Goal: Information Seeking & Learning: Learn about a topic

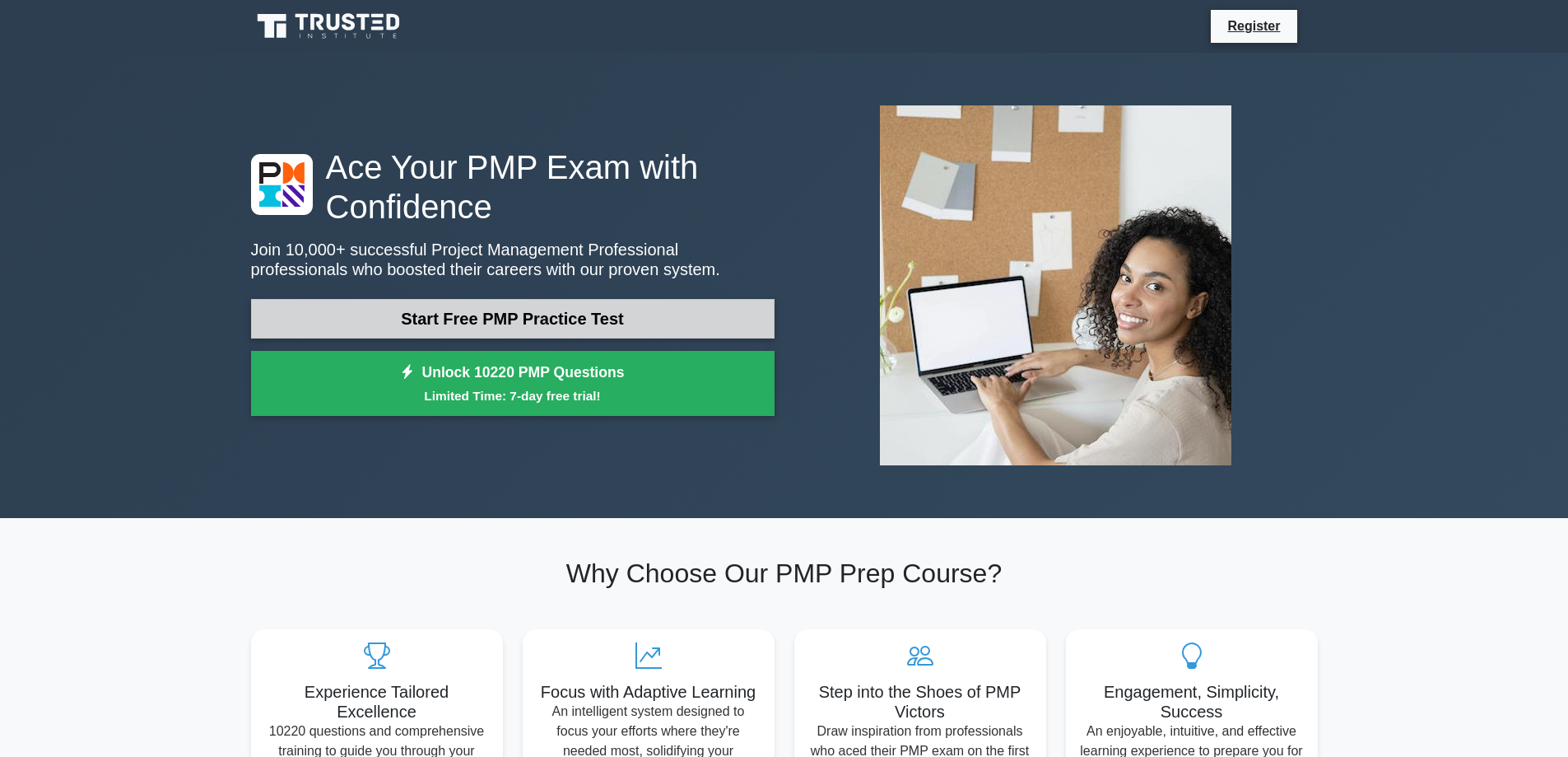
click at [656, 327] on link "Start Free PMP Practice Test" at bounding box center [512, 318] width 524 height 40
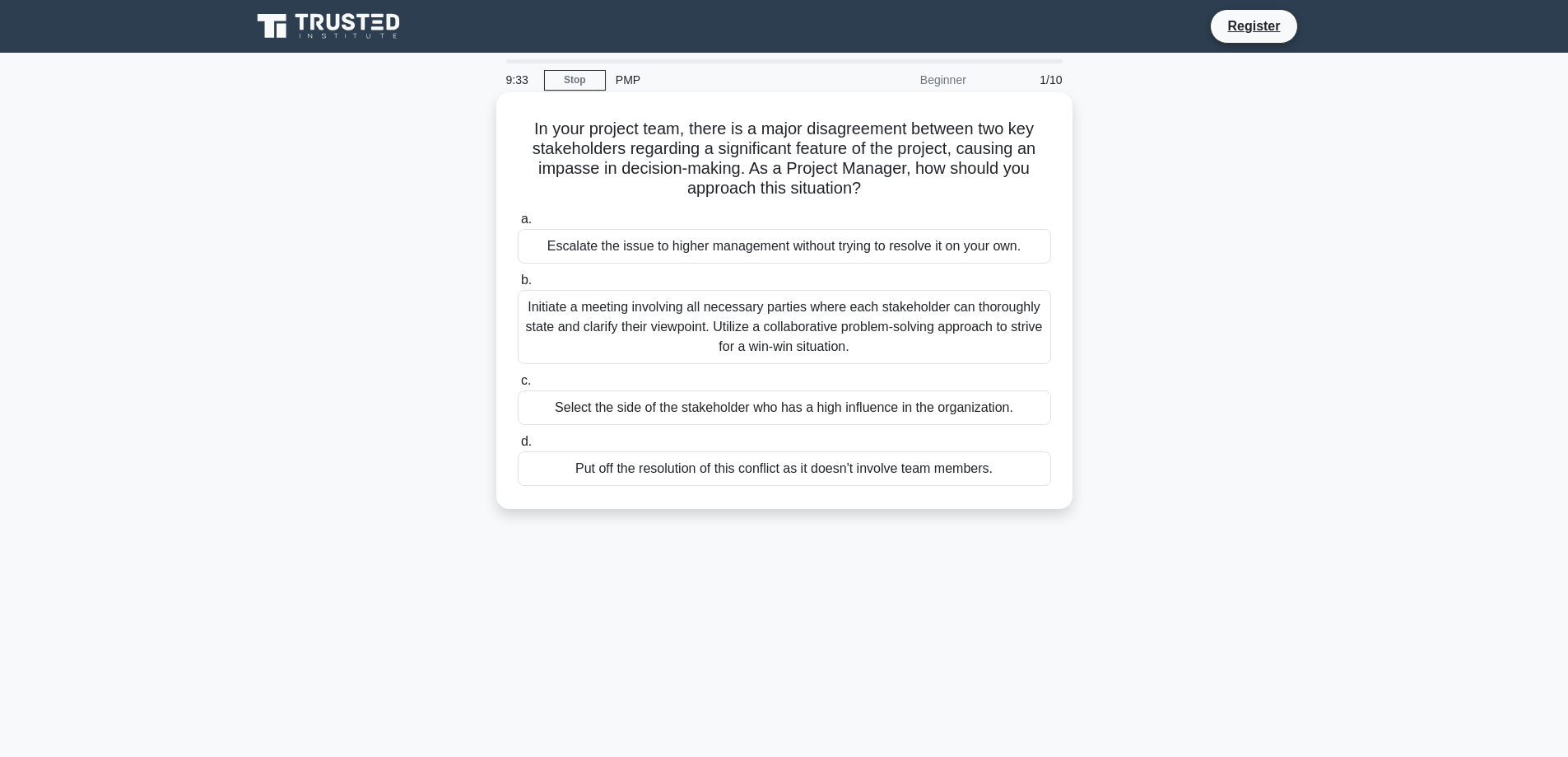
click at [713, 328] on div "Initiate a meeting involving all necessary parties where each stakeholder can t…" at bounding box center [784, 327] width 533 height 74
click at [517, 285] on input "b. Initiate a meeting involving all necessary parties where each stakeholder ca…" at bounding box center [517, 280] width 0 height 11
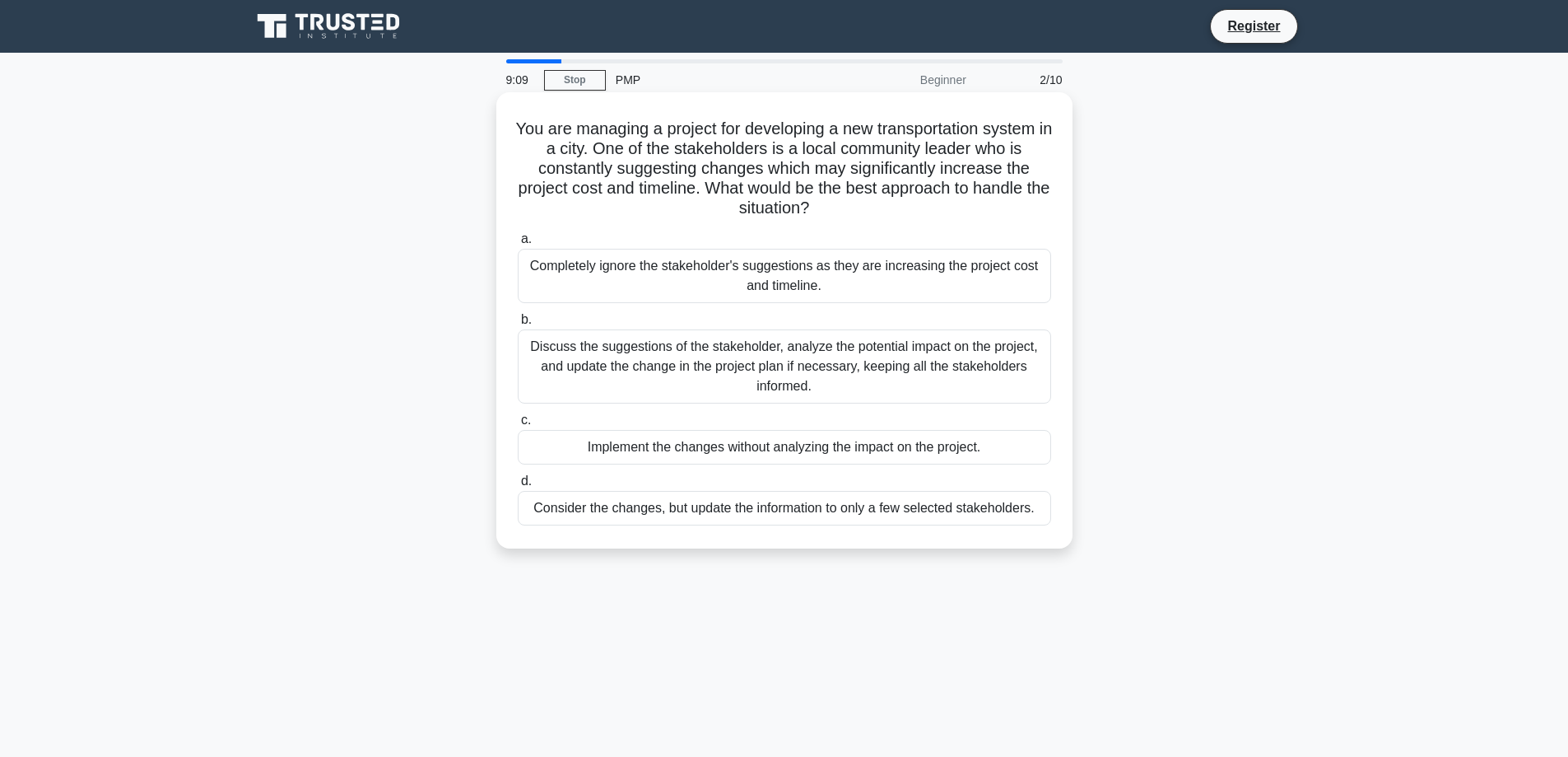
click at [640, 371] on div "Discuss the suggestions of the stakeholder, analyze the potential impact on the…" at bounding box center [784, 367] width 533 height 74
click at [517, 325] on input "b. Discuss the suggestions of the stakeholder, analyze the potential impact on …" at bounding box center [517, 320] width 0 height 11
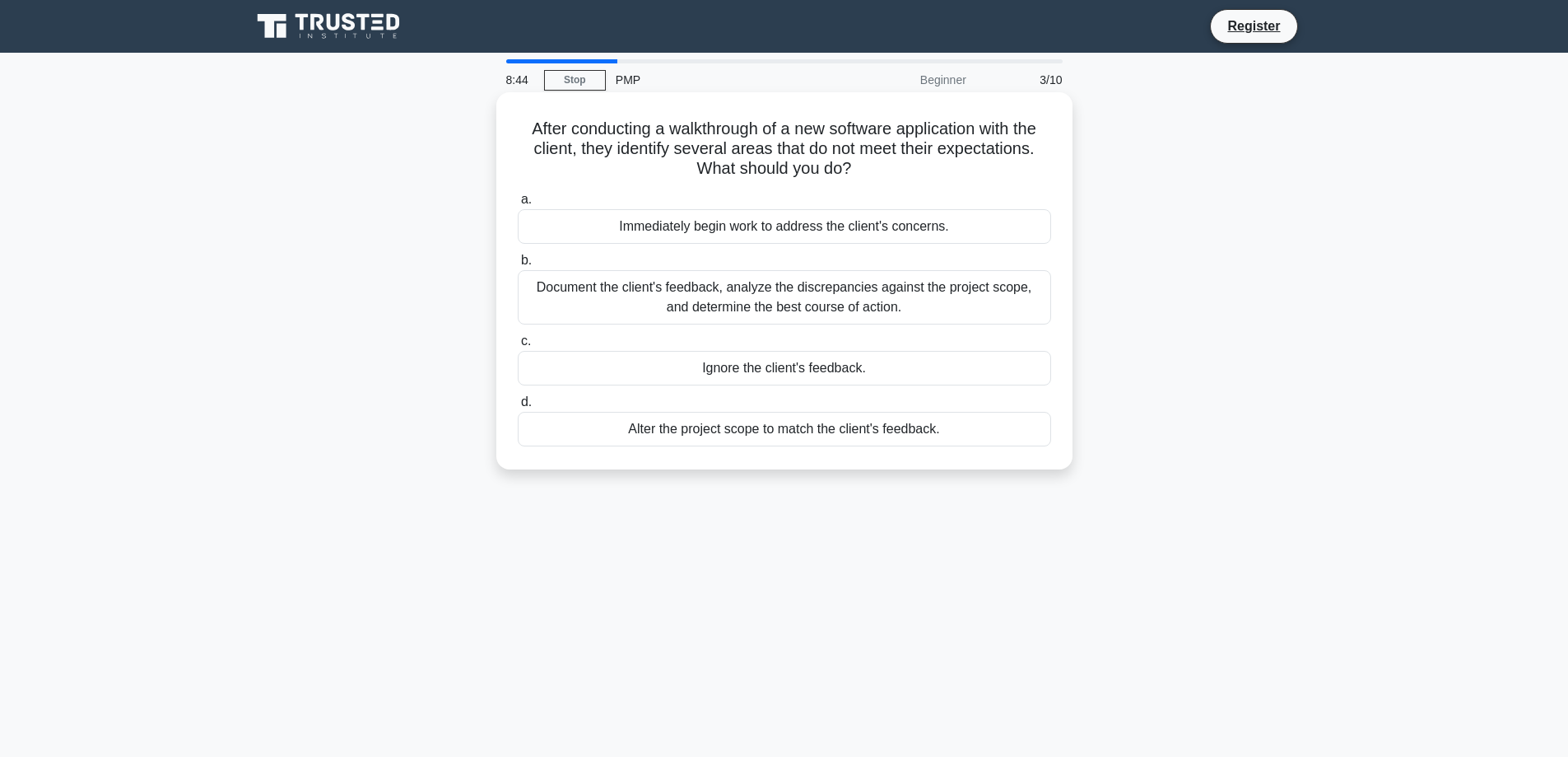
click at [931, 315] on div "Document the client's feedback, analyze the discrepancies against the project s…" at bounding box center [784, 297] width 533 height 54
click at [517, 266] on input "b. Document the client's feedback, analyze the discrepancies against the projec…" at bounding box center [517, 261] width 0 height 11
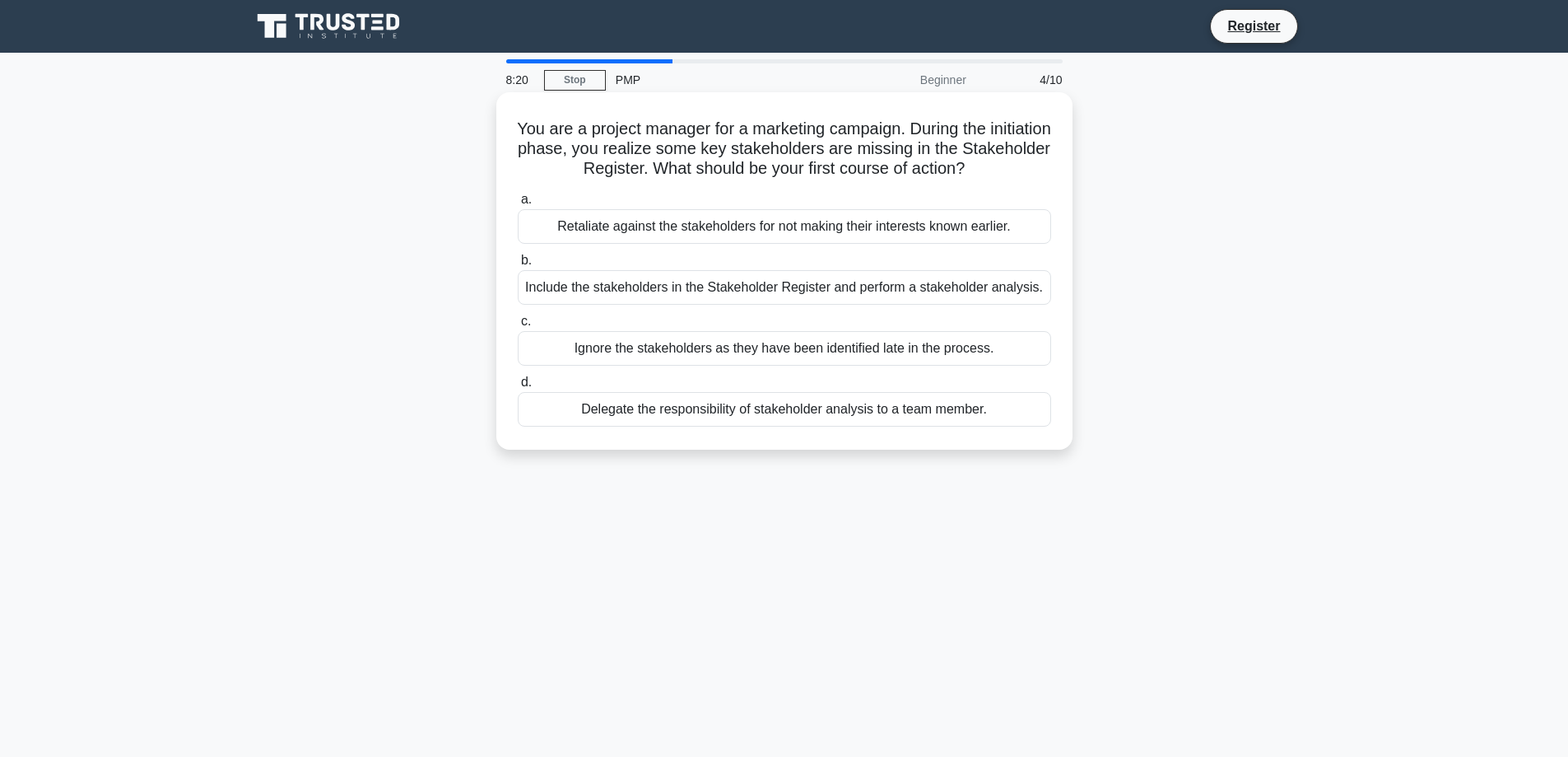
click at [868, 415] on div "Delegate the responsibility of stakeholder analysis to a team member." at bounding box center [784, 409] width 533 height 35
click at [517, 388] on input "d. Delegate the responsibility of stakeholder analysis to a team member." at bounding box center [517, 383] width 0 height 11
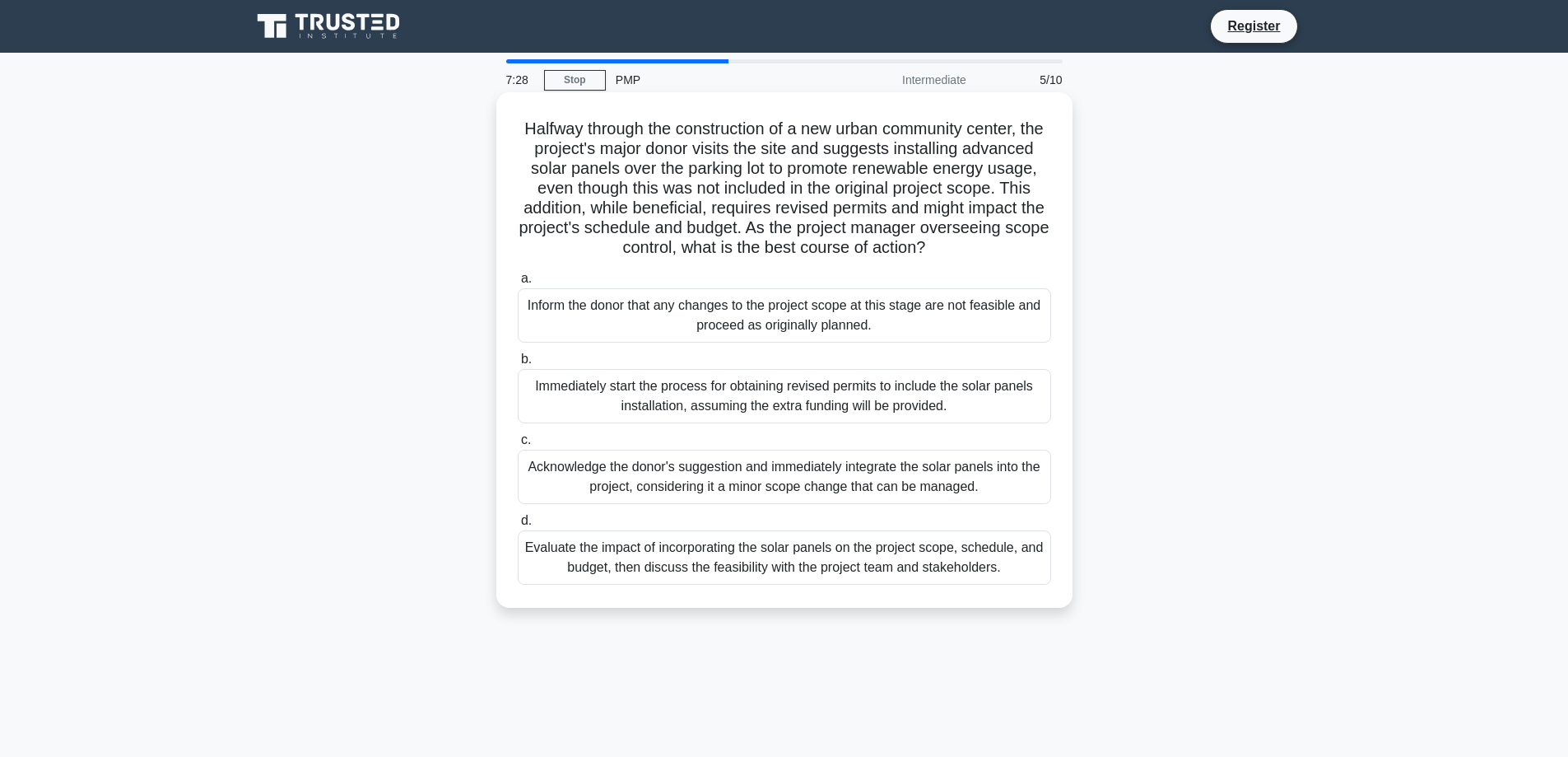
click at [889, 504] on div "Acknowledge the donor's suggestion and immediately integrate the solar panels i…" at bounding box center [784, 476] width 533 height 54
click at [517, 446] on input "c. Acknowledge the donor's suggestion and immediately integrate the solar panel…" at bounding box center [517, 441] width 0 height 11
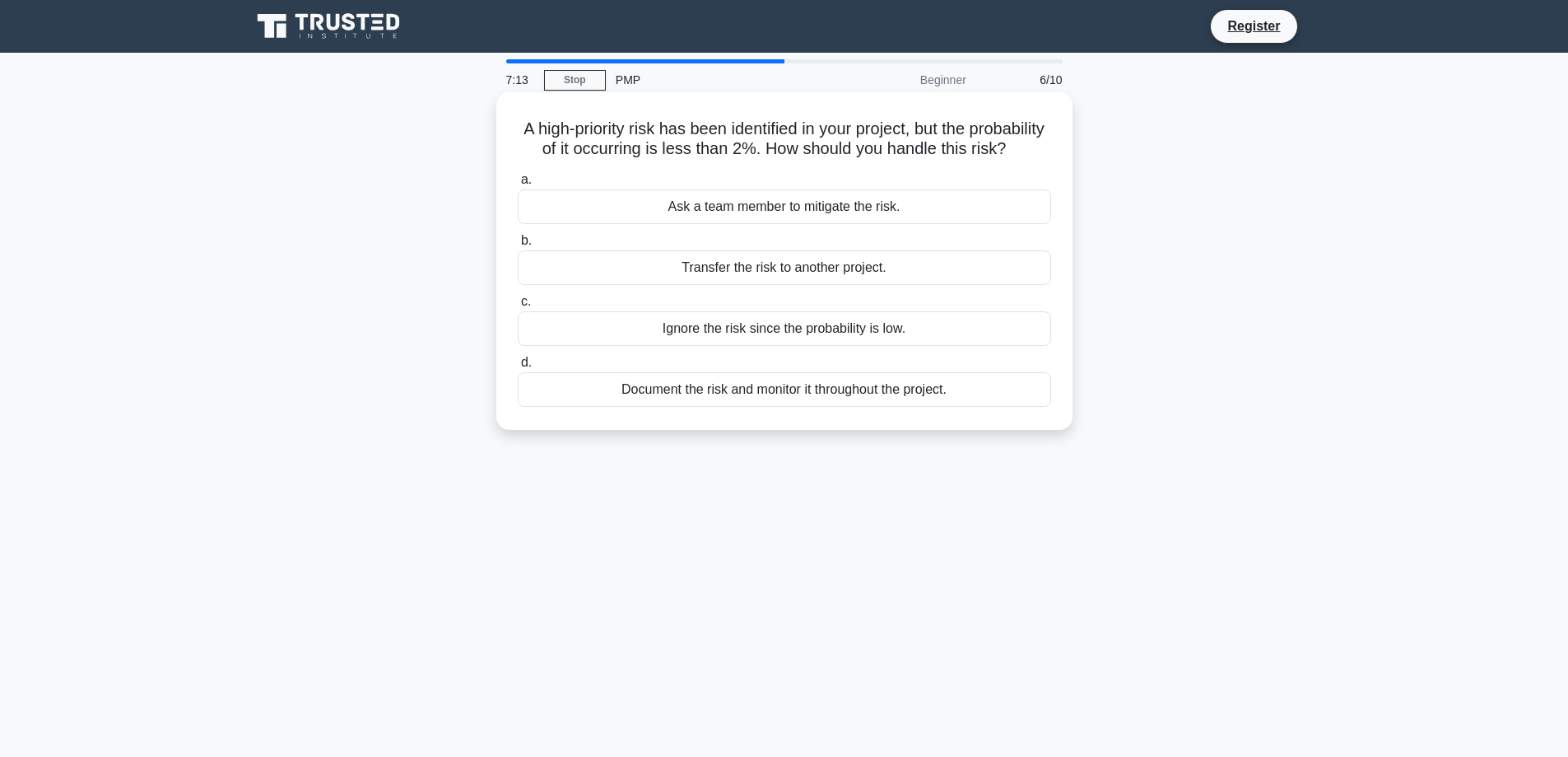
click at [687, 224] on div "Ask a team member to mitigate the risk." at bounding box center [784, 207] width 533 height 35
click at [517, 185] on input "a. Ask a team member to mitigate the risk." at bounding box center [517, 180] width 0 height 11
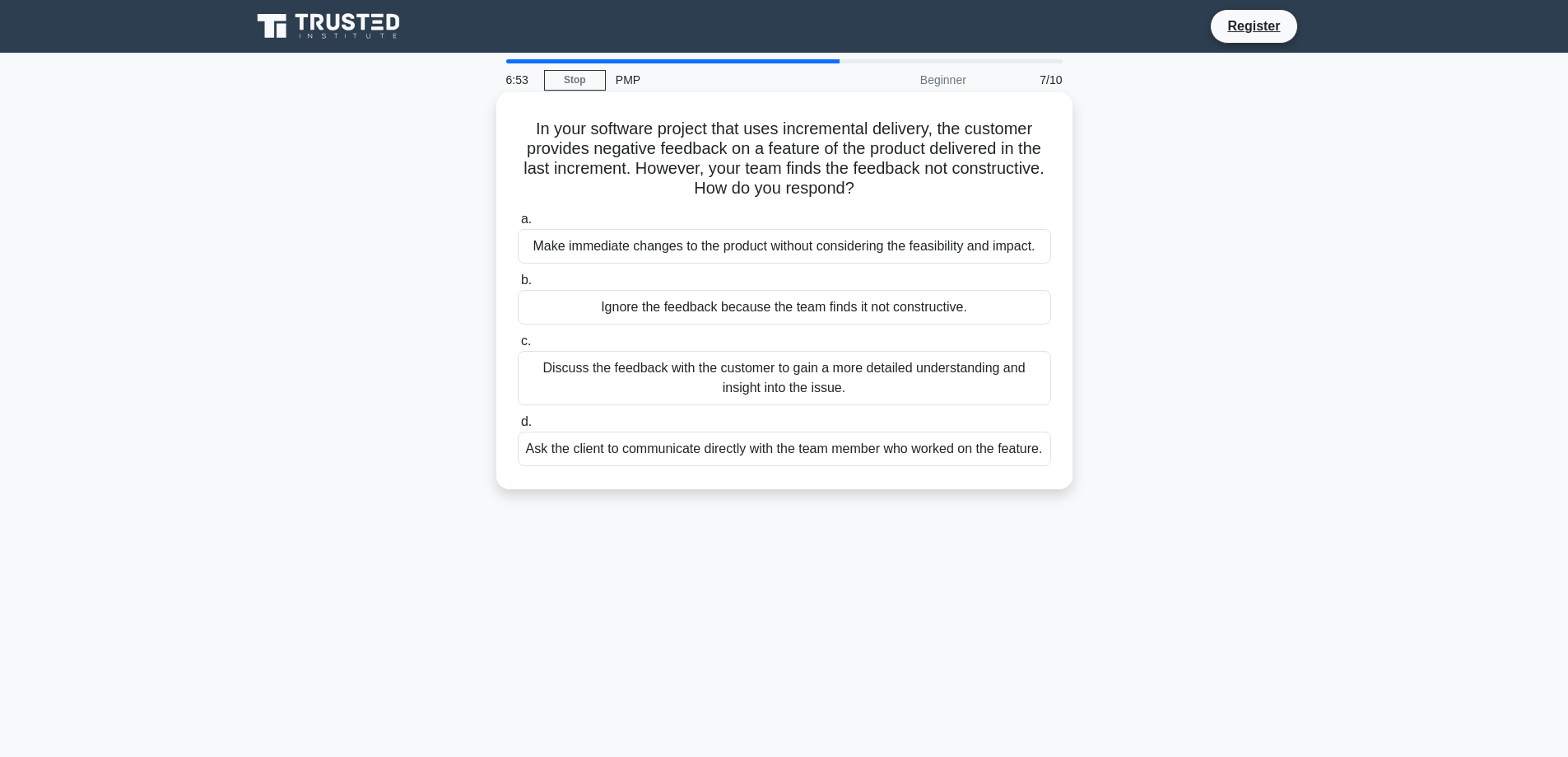
click at [677, 389] on div "Discuss the feedback with the customer to gain a more detailed understanding an…" at bounding box center [784, 378] width 533 height 54
click at [517, 347] on input "c. Discuss the feedback with the customer to gain a more detailed understanding…" at bounding box center [517, 341] width 0 height 11
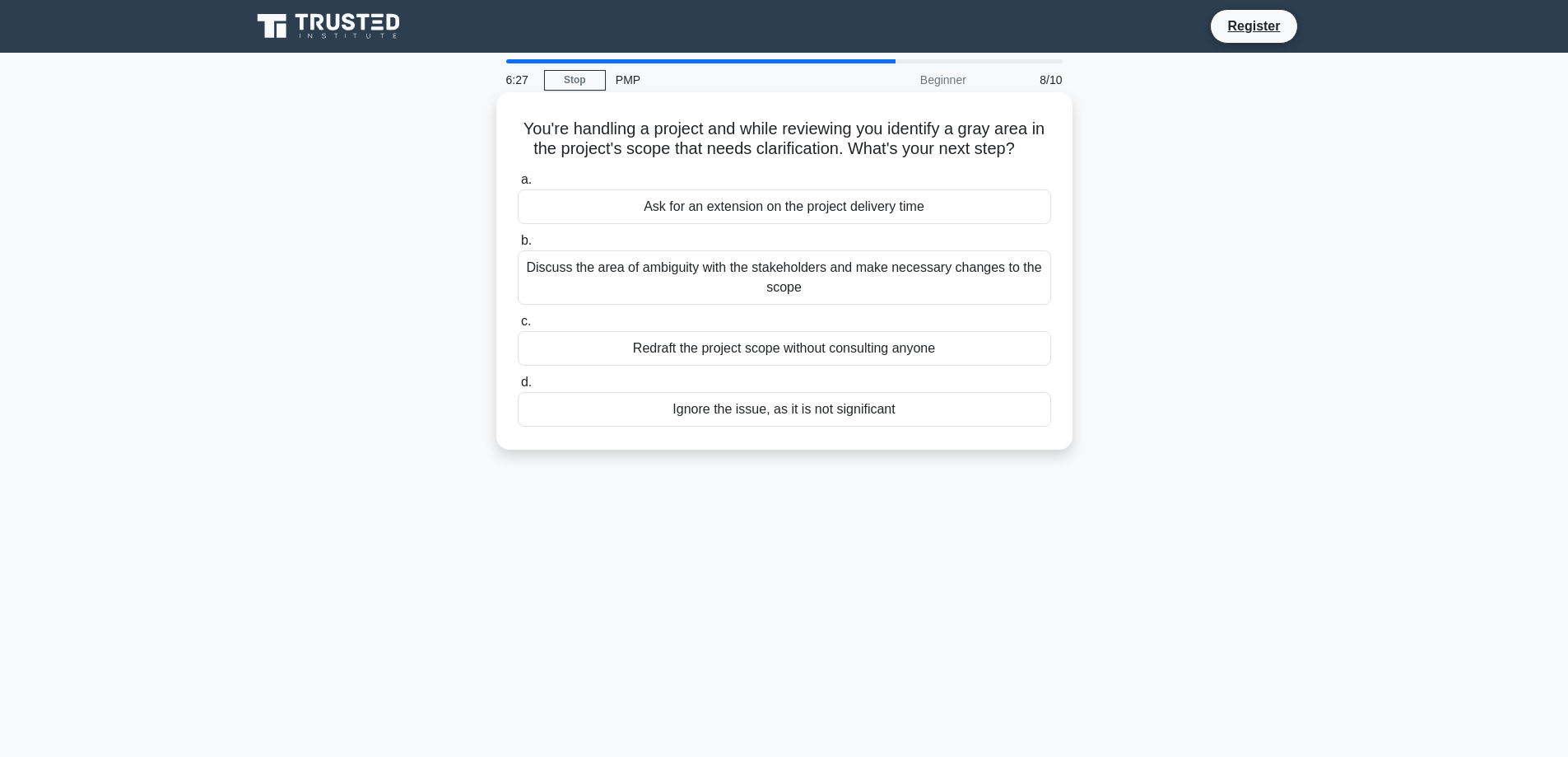
click at [795, 273] on div "Discuss the area of ambiguity with the stakeholders and make necessary changes …" at bounding box center [784, 277] width 533 height 54
click at [517, 246] on input "b. Discuss the area of ambiguity with the stakeholders and make necessary chang…" at bounding box center [517, 241] width 0 height 11
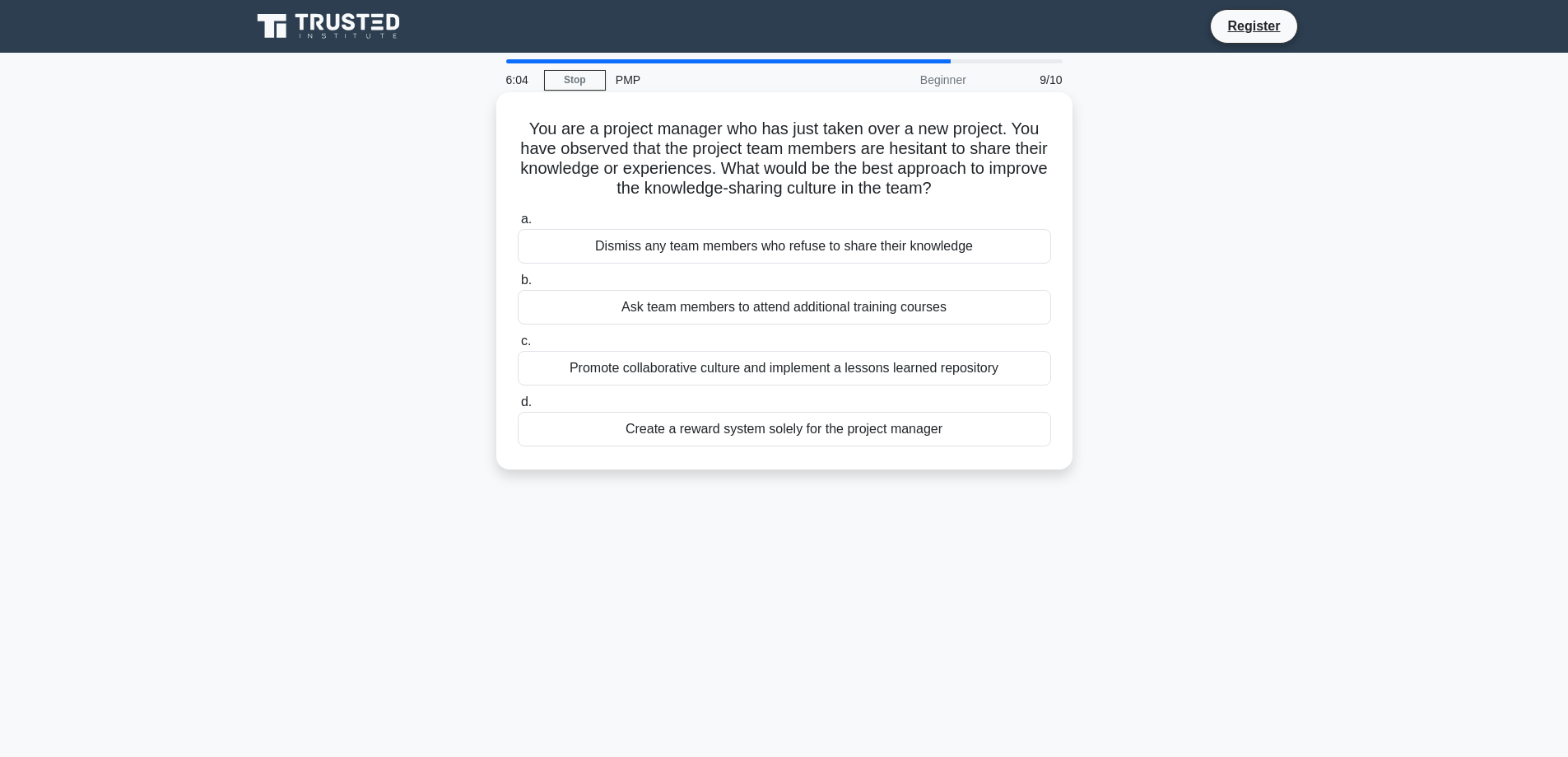
click at [760, 377] on div "Promote collaborative culture and implement a lessons learned repository" at bounding box center [784, 368] width 533 height 35
click at [517, 347] on input "c. Promote collaborative culture and implement a lessons learned repository" at bounding box center [517, 341] width 0 height 11
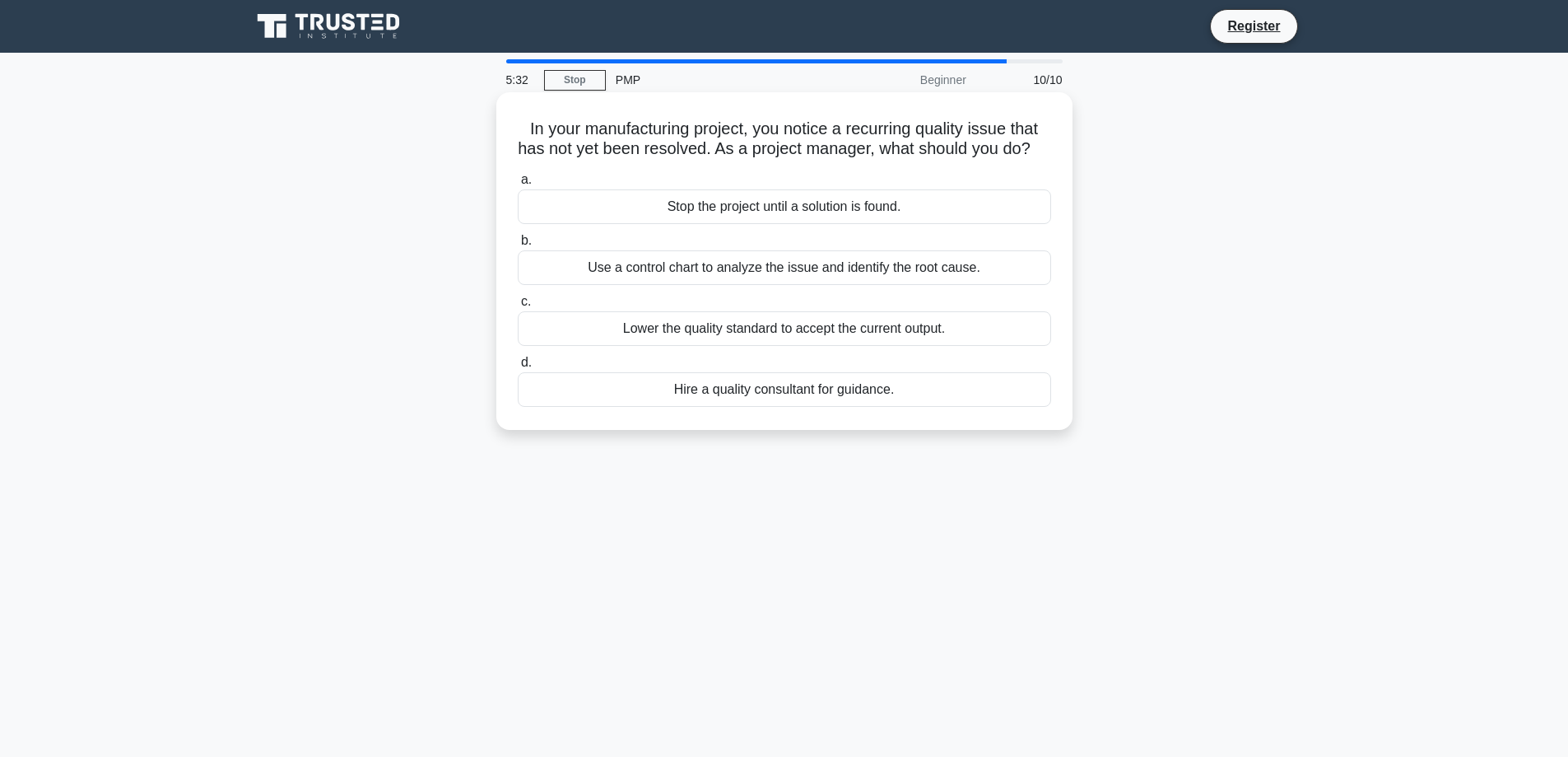
click at [726, 407] on div "Hire a quality consultant for guidance." at bounding box center [784, 389] width 533 height 35
click at [517, 368] on input "d. Hire a quality consultant for guidance." at bounding box center [517, 363] width 0 height 11
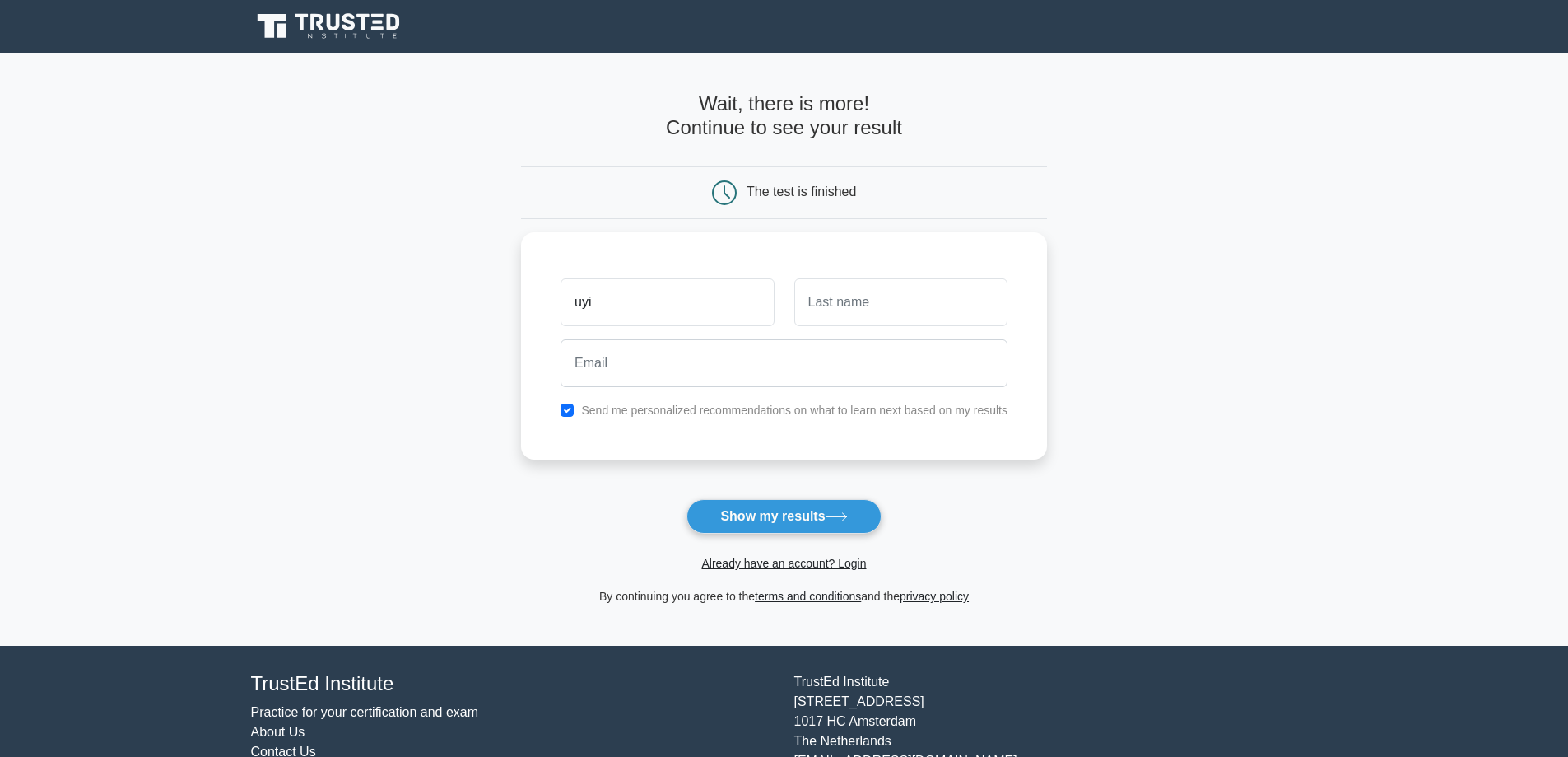
type input "uyi"
type input "bachdim"
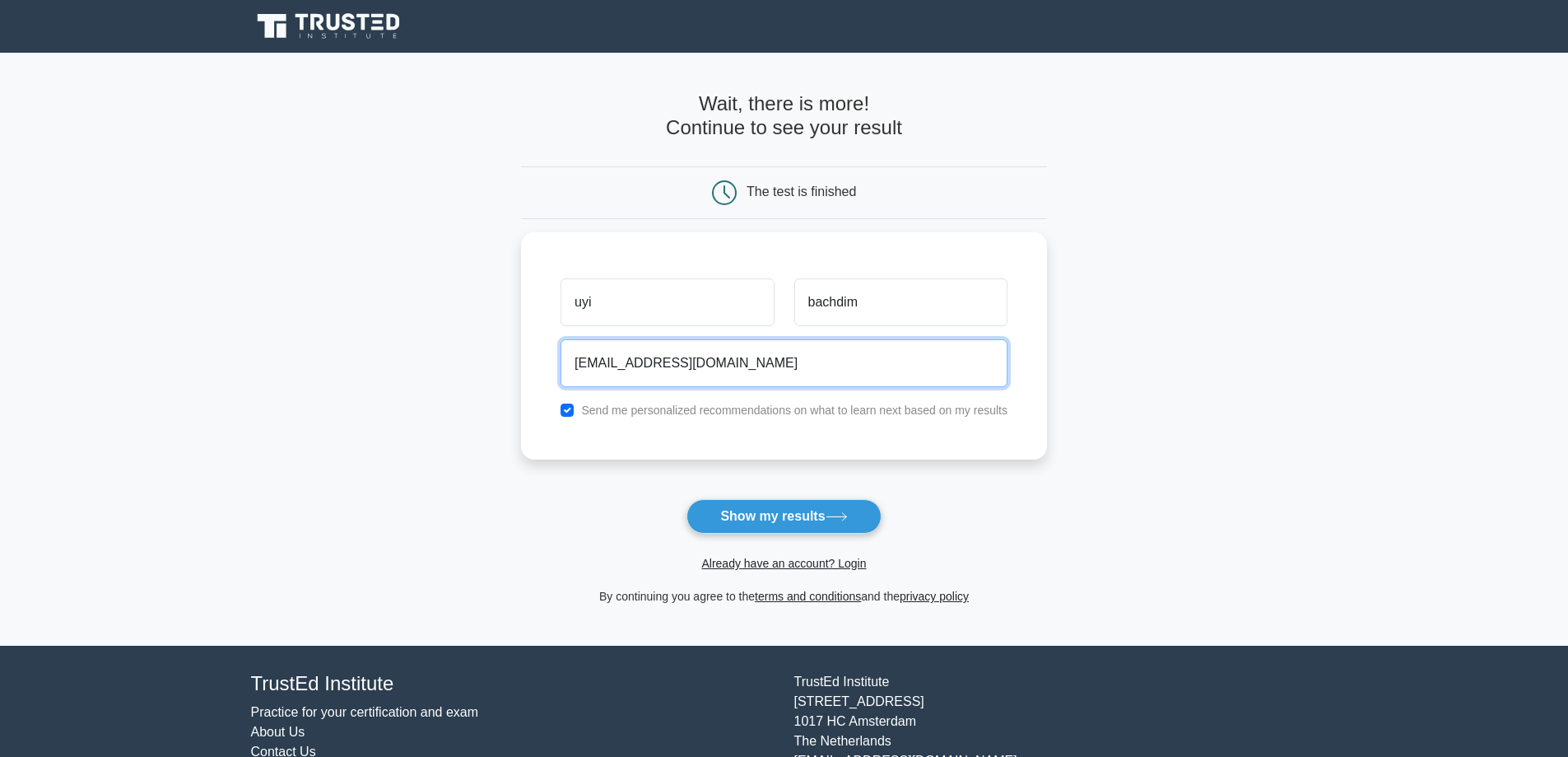
type input "uyi.duckling.bha231@gmail.com"
click at [687, 499] on button "Show my results" at bounding box center [783, 516] width 194 height 35
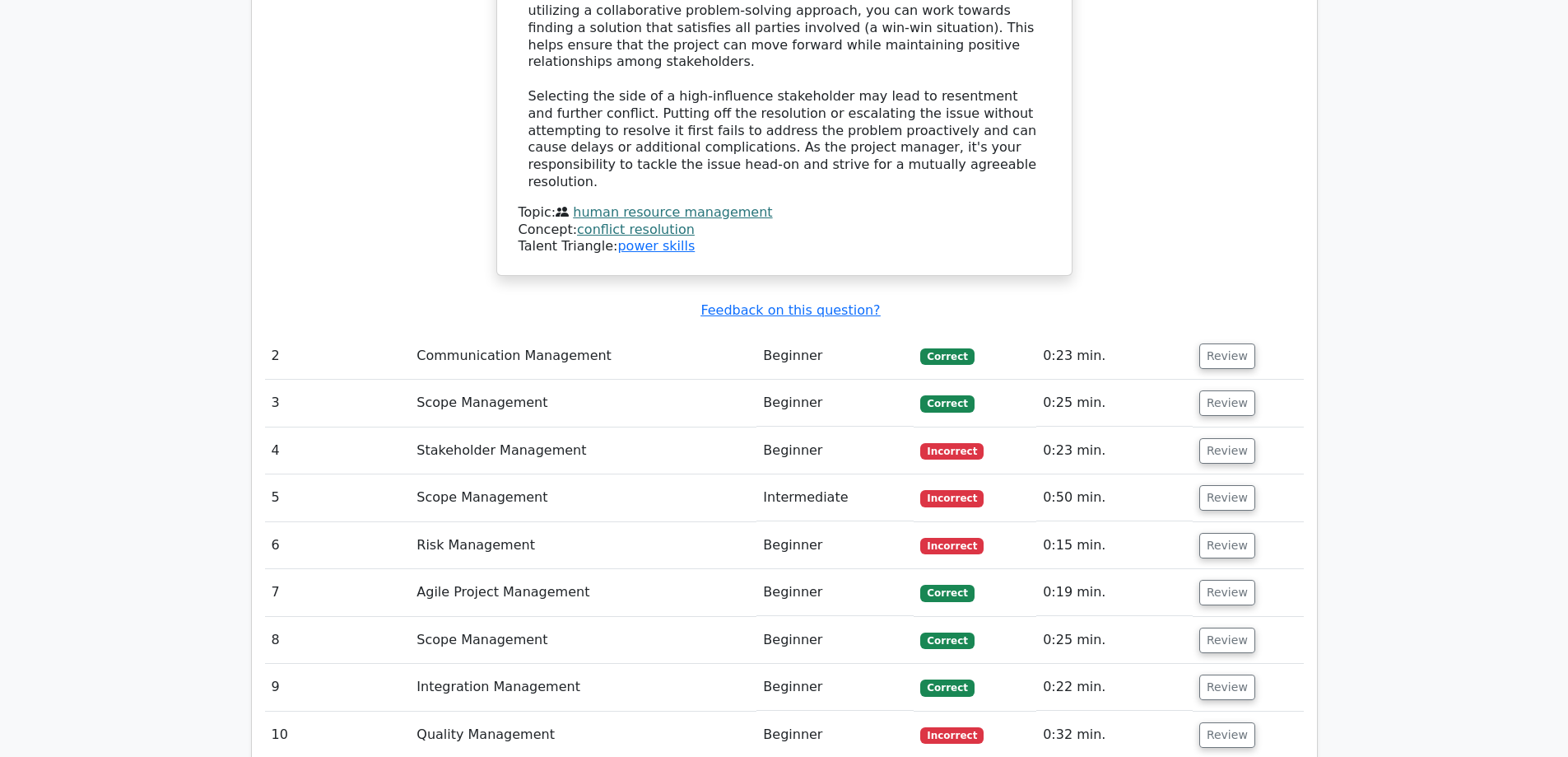
scroll to position [2059, 0]
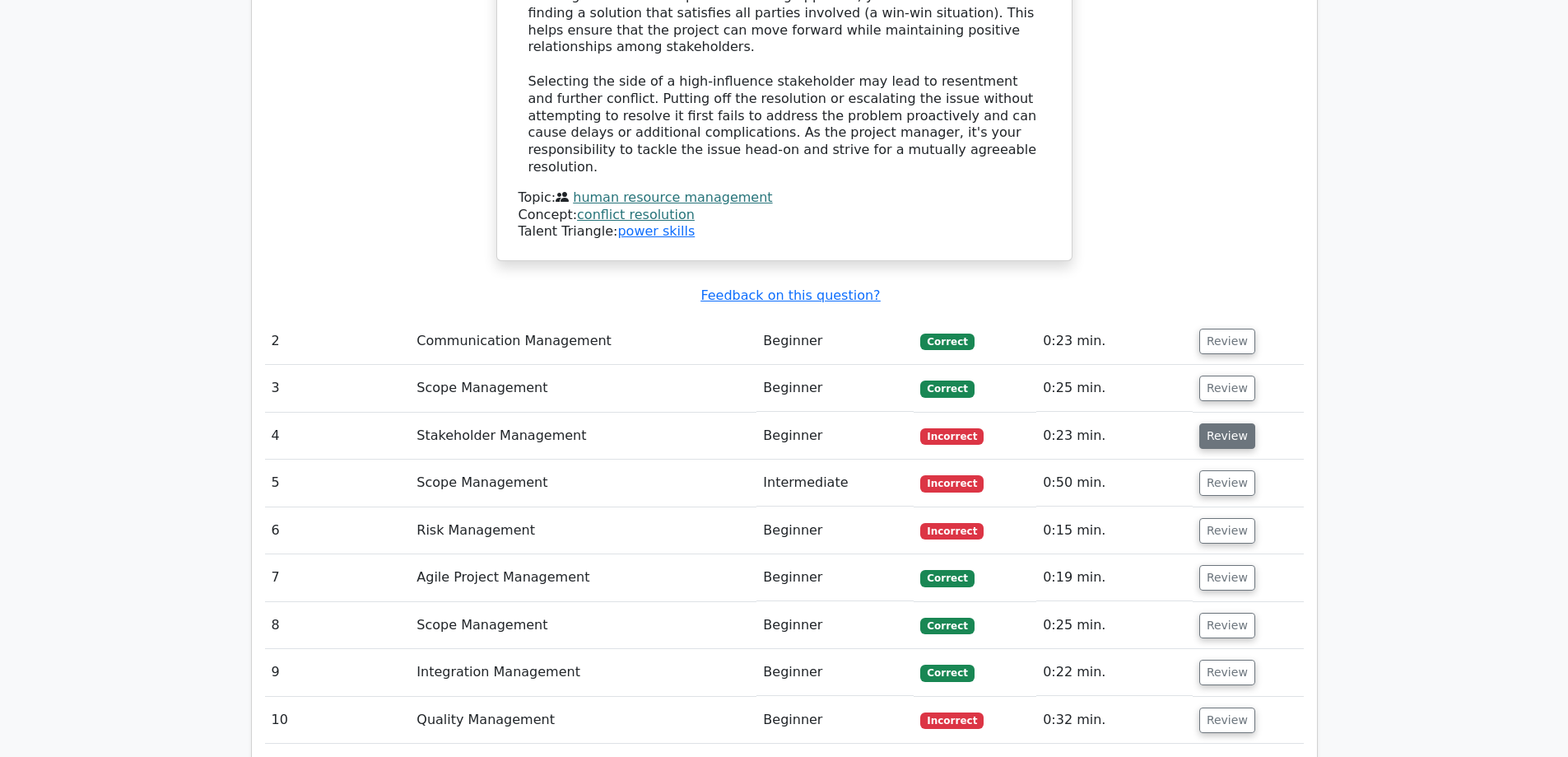
click at [1229, 424] on button "Review" at bounding box center [1227, 436] width 56 height 26
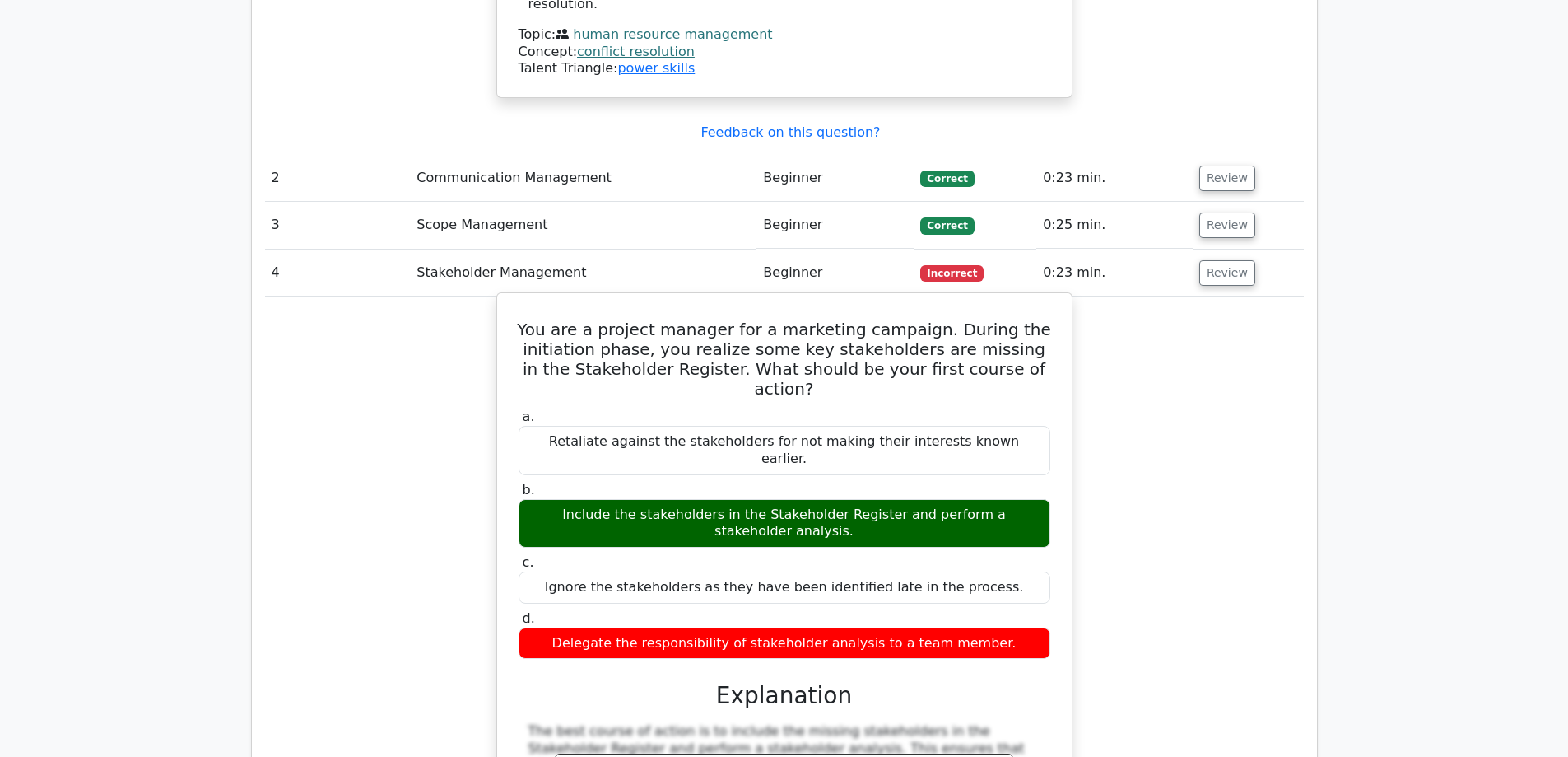
scroll to position [2224, 0]
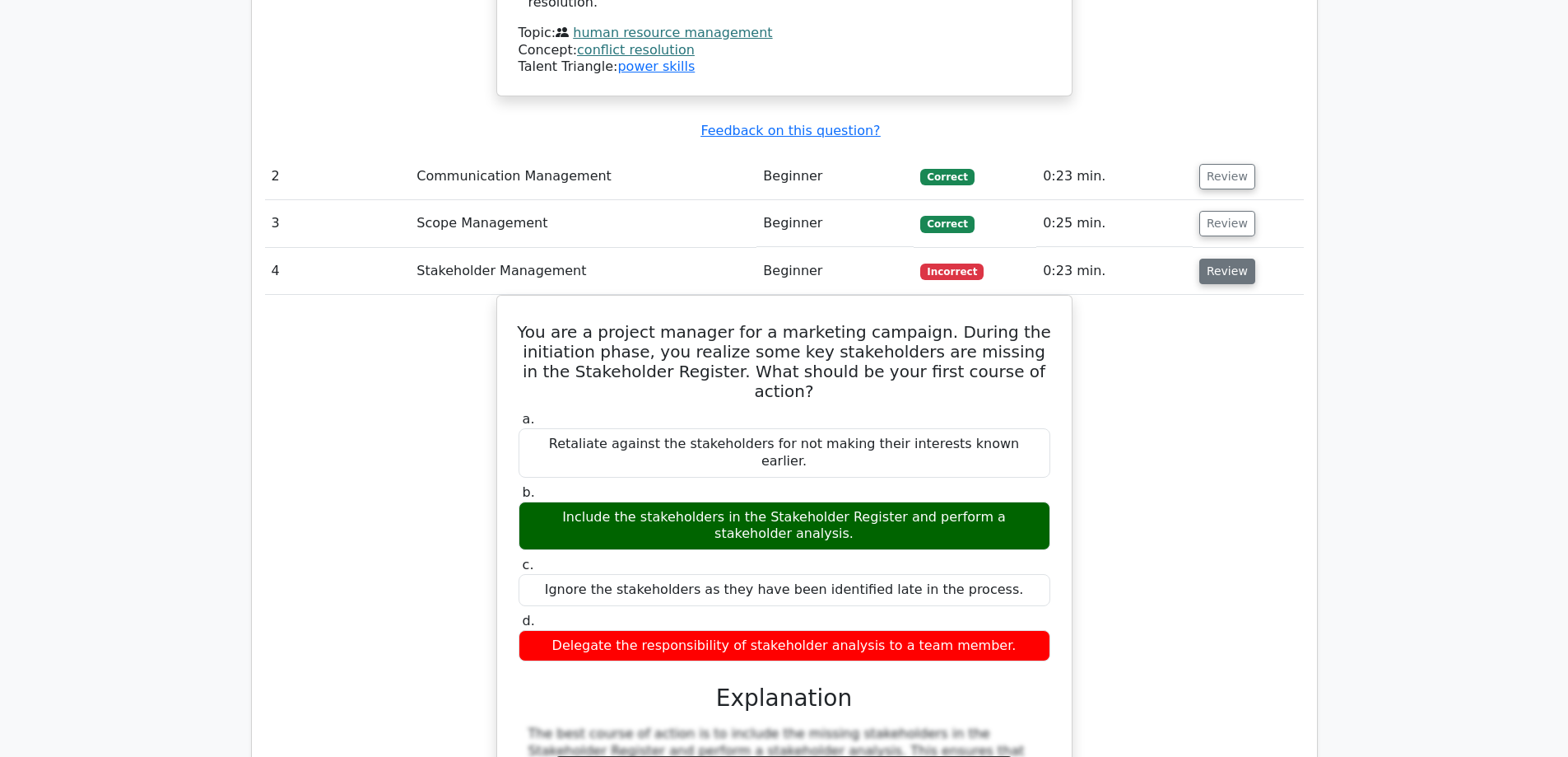
click at [1216, 259] on button "Review" at bounding box center [1227, 271] width 56 height 26
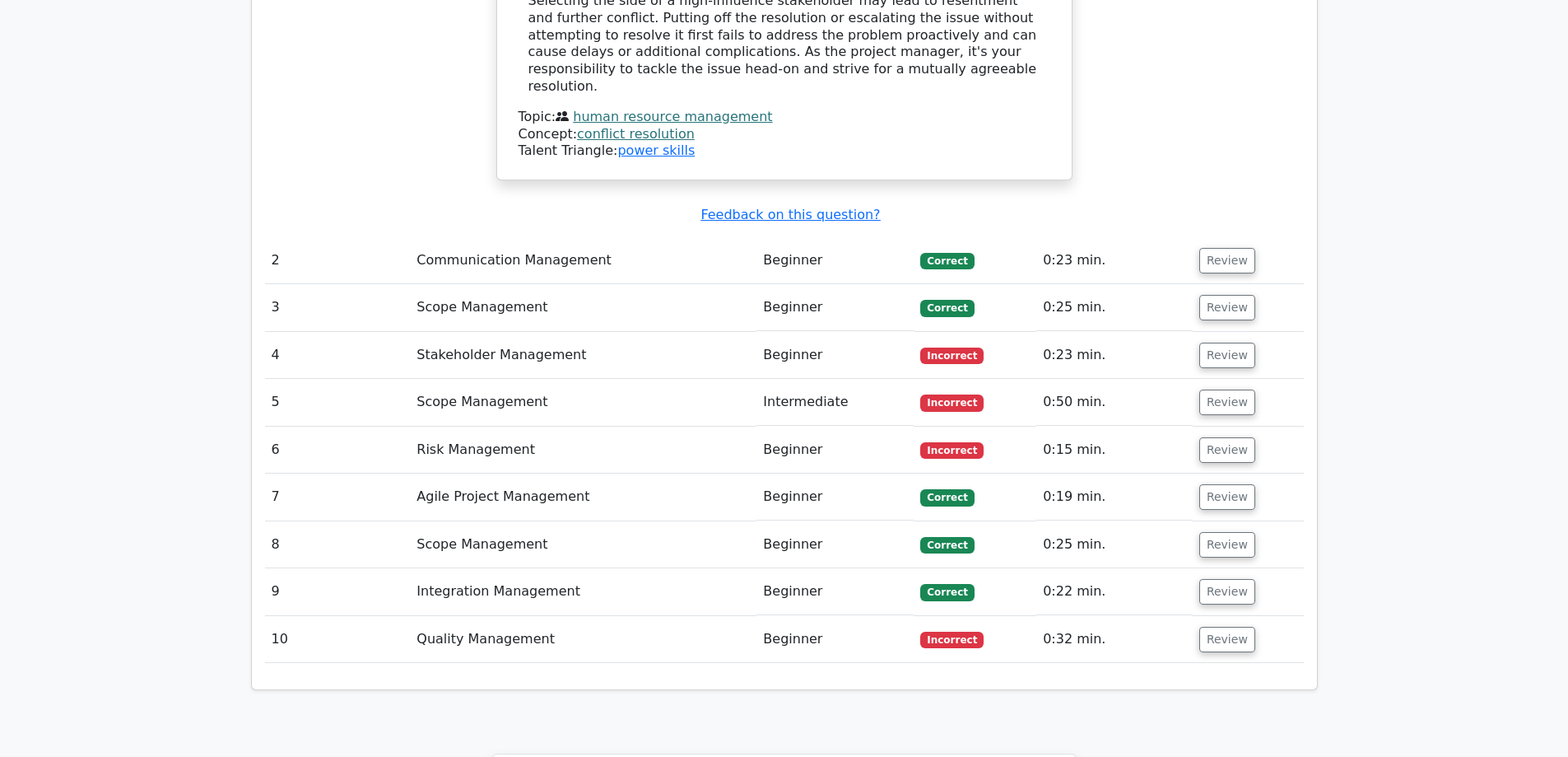
scroll to position [2059, 0]
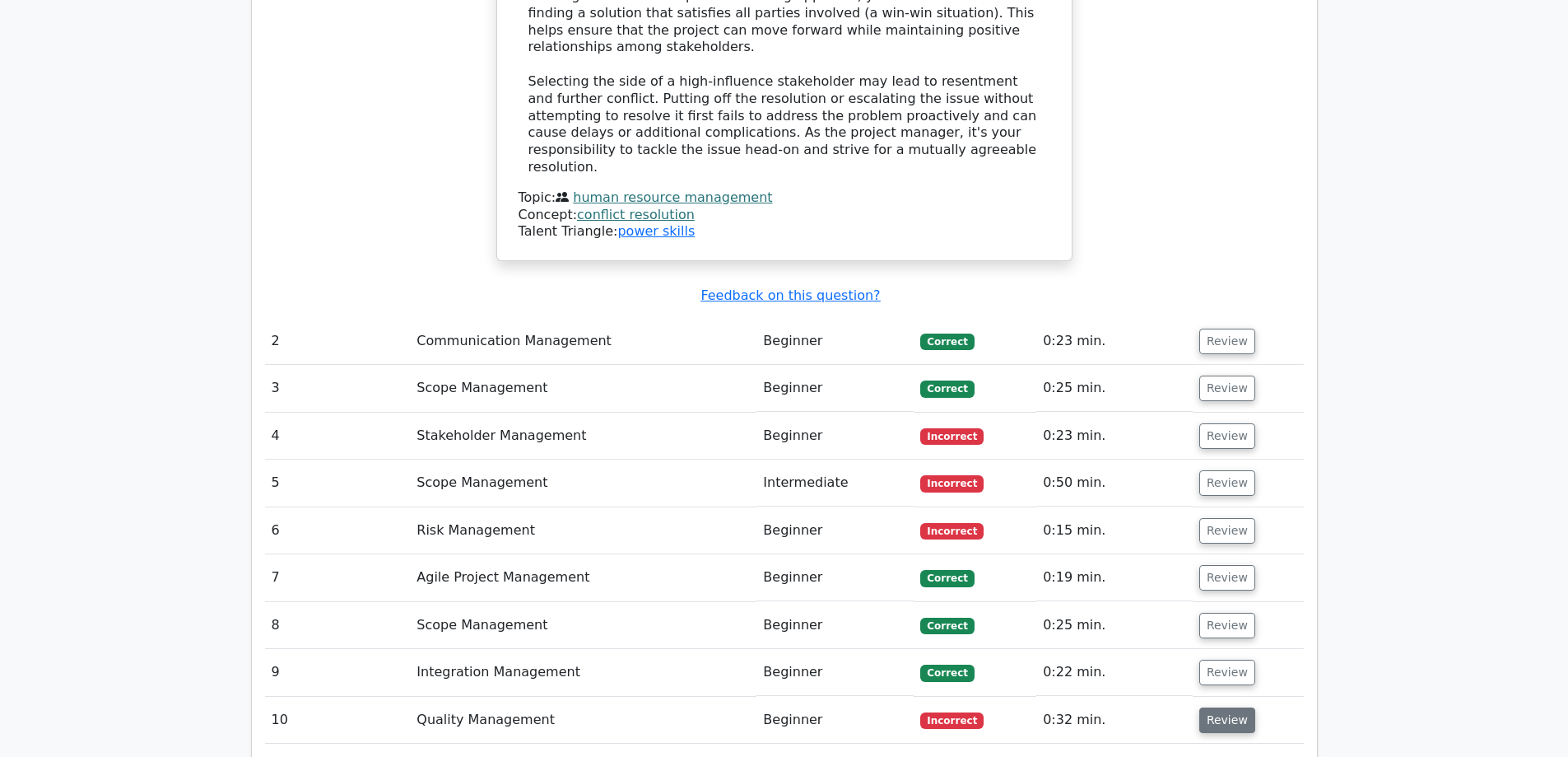
click at [1218, 707] on button "Review" at bounding box center [1227, 720] width 56 height 26
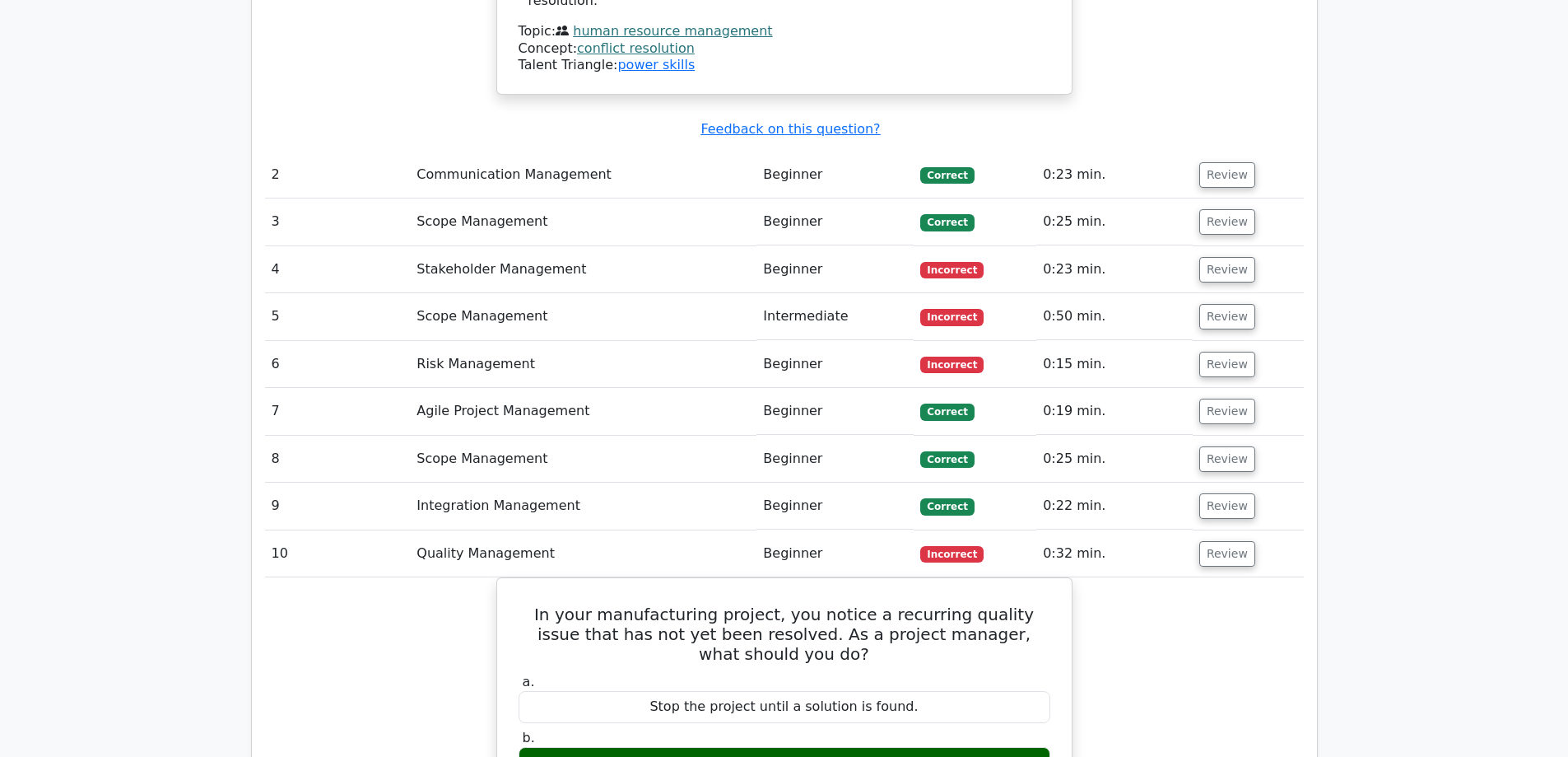
scroll to position [2224, 0]
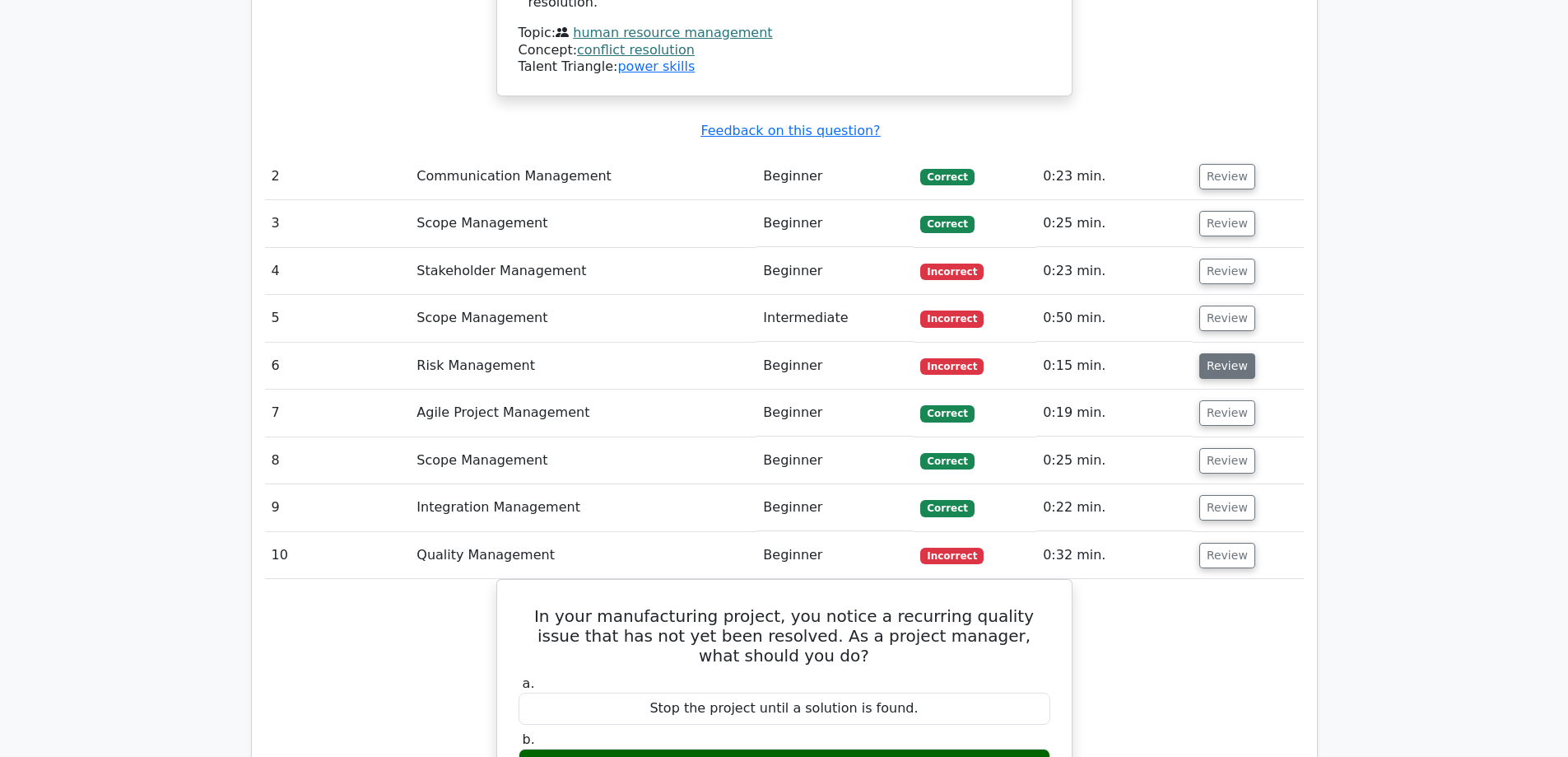
click at [1237, 354] on button "Review" at bounding box center [1227, 366] width 56 height 26
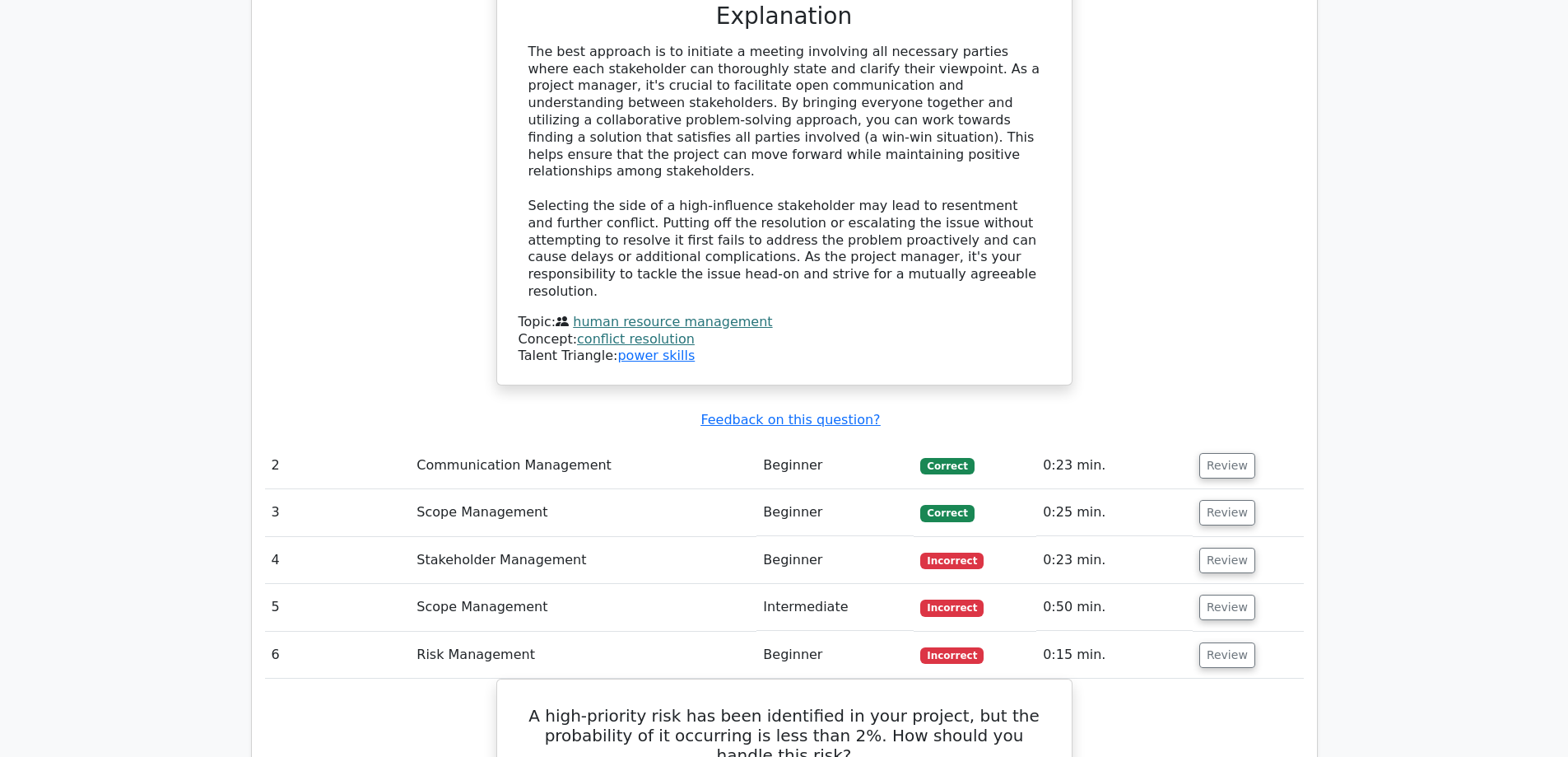
scroll to position [1894, 0]
